Goal: Use online tool/utility: Utilize a website feature to perform a specific function

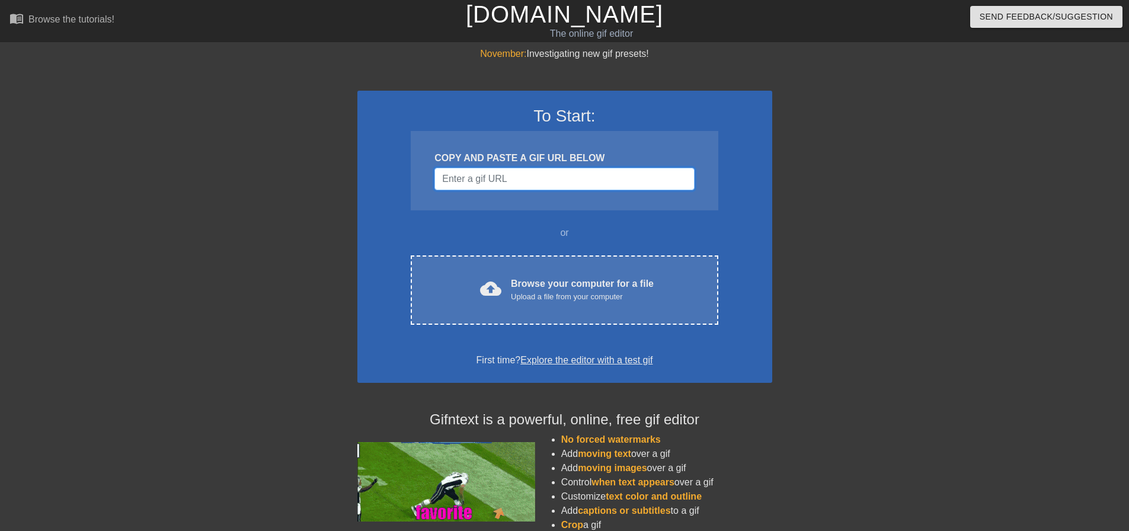
click at [505, 186] on input "Username" at bounding box center [564, 179] width 260 height 23
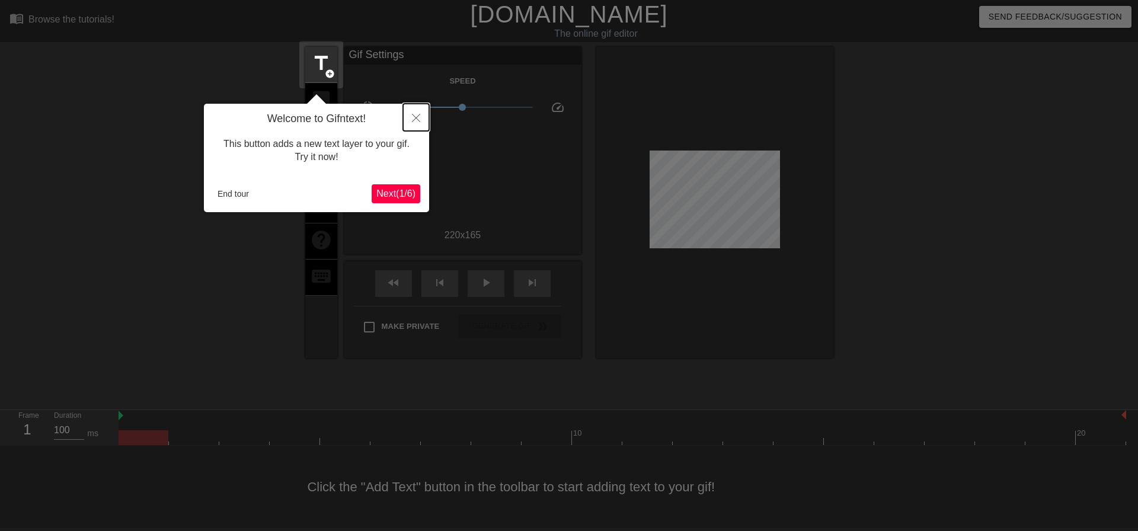
click at [414, 110] on button "Close" at bounding box center [416, 117] width 26 height 27
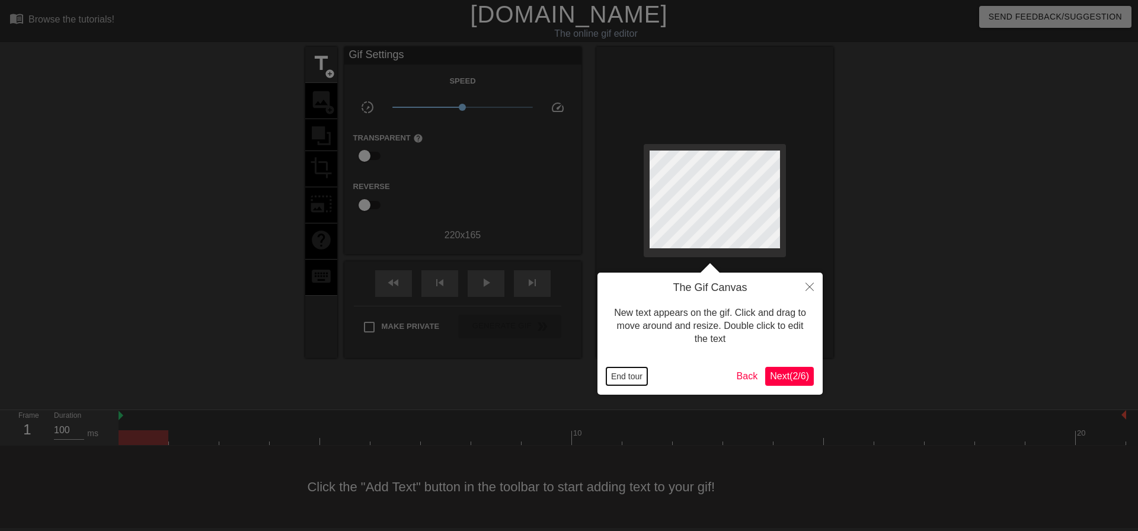
click at [635, 382] on button "End tour" at bounding box center [626, 376] width 41 height 18
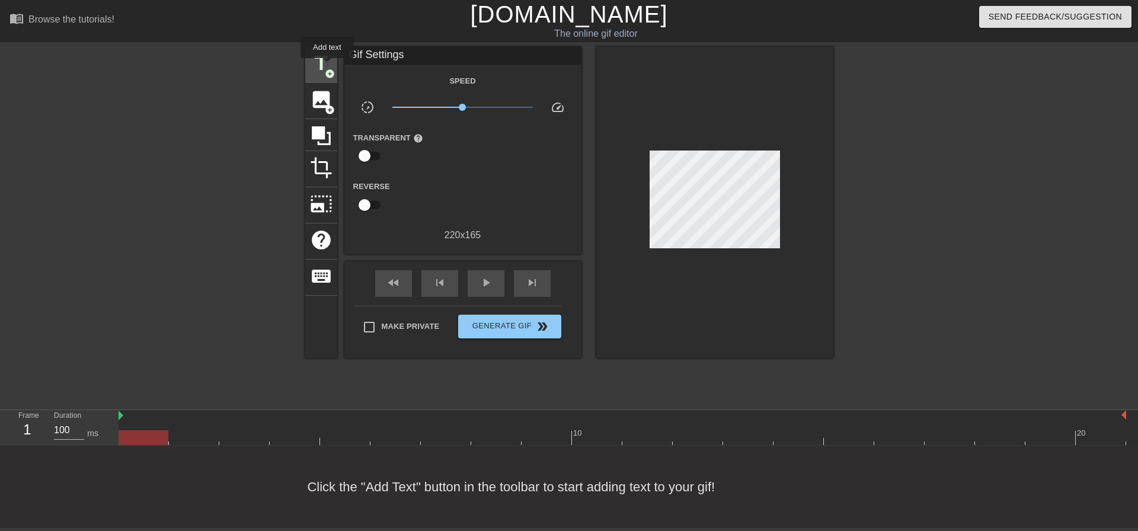
click at [327, 66] on span "title" at bounding box center [321, 63] width 23 height 23
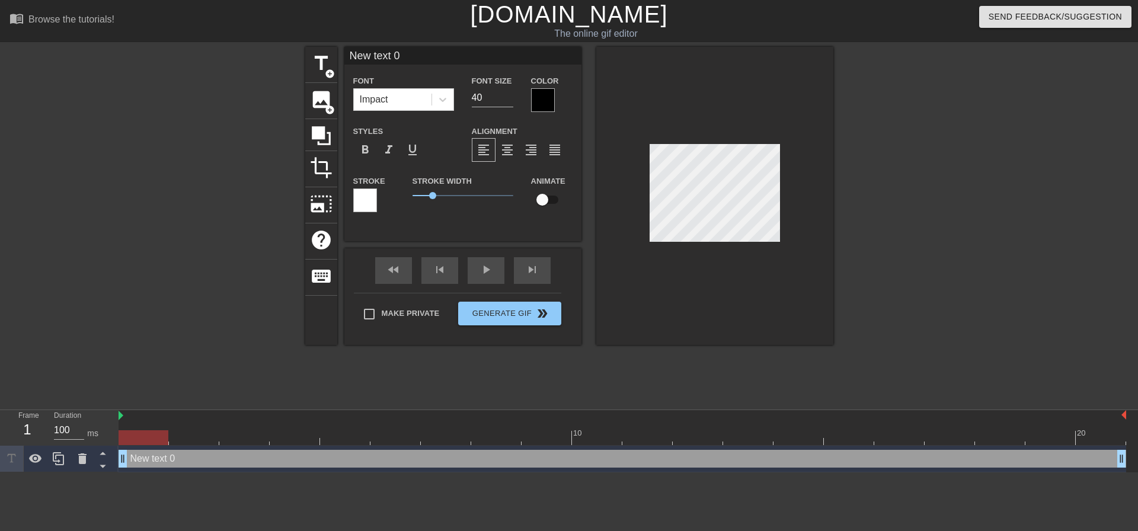
type textarea "New 0"
type input "New = 0"
type textarea "New = 0"
type input "New ="
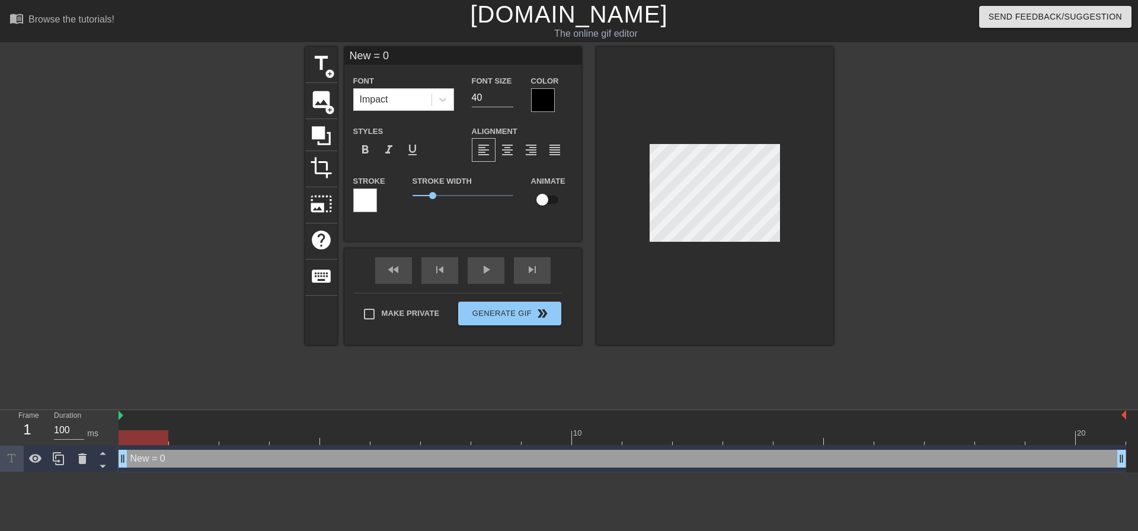
type textarea "New ="
type input "New ="
type textarea "New ="
type input "New"
type textarea "New"
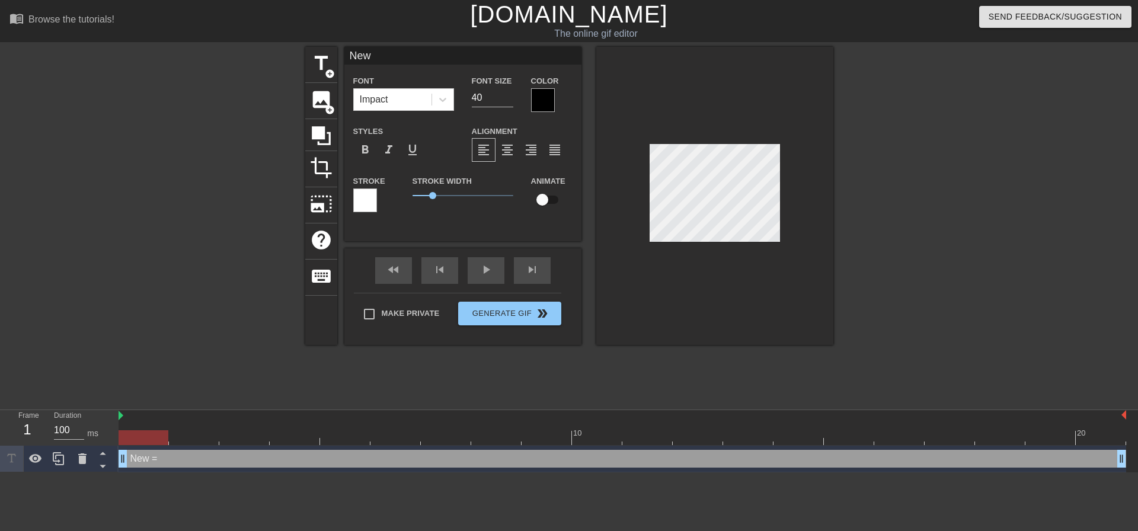
type input "New"
type textarea "New"
type input "Ne"
type textarea "Ne"
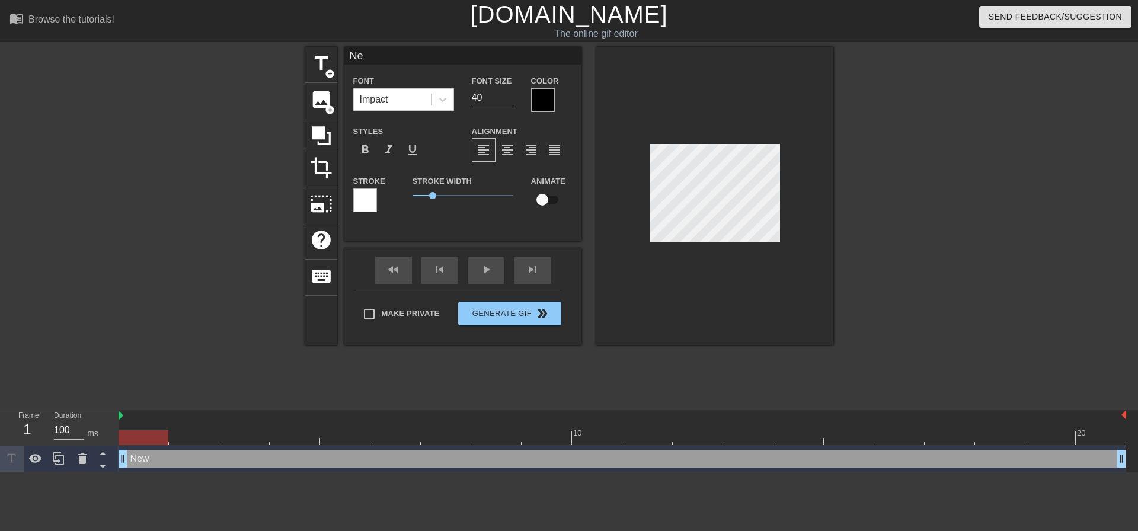
type input "N"
type textarea "N"
type input "D"
type textarea "D"
type input "D1"
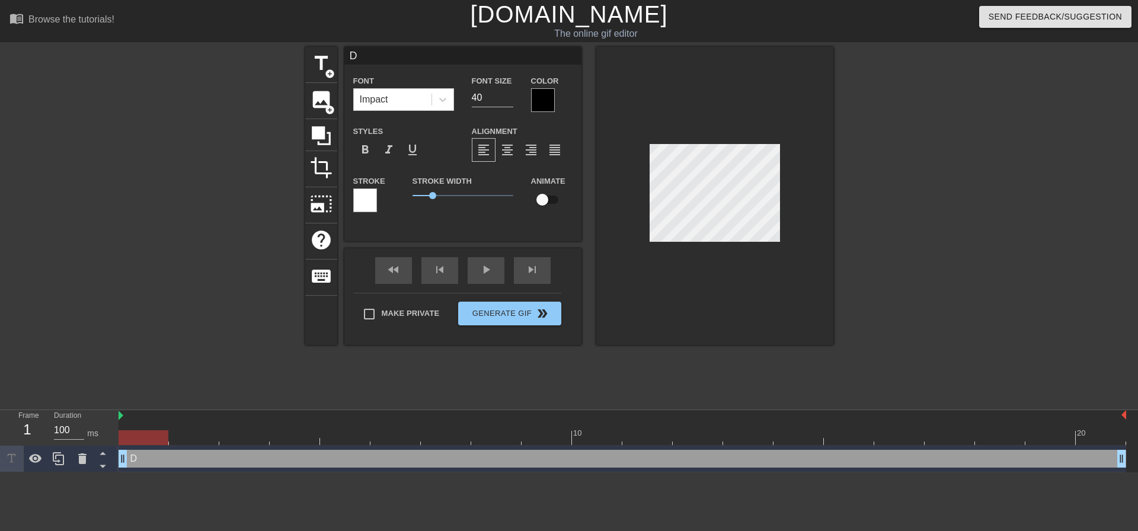
type textarea "D1"
type input "D17"
type textarea "D17"
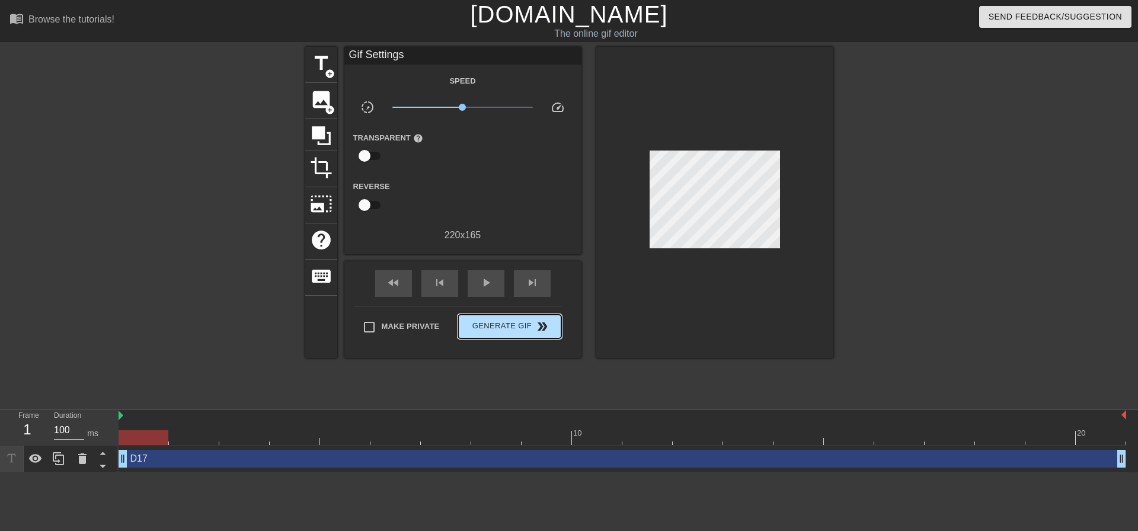
click at [535, 328] on span "double_arrow" at bounding box center [542, 326] width 14 height 14
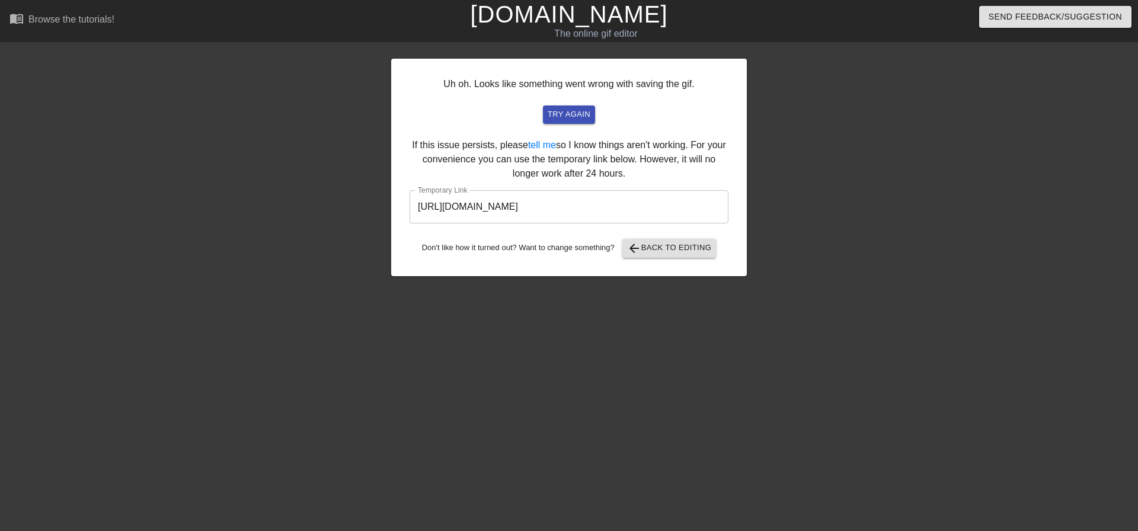
click at [679, 204] on input "[URL][DOMAIN_NAME]" at bounding box center [568, 206] width 319 height 33
click at [680, 203] on input "[URL][DOMAIN_NAME]" at bounding box center [568, 206] width 319 height 33
